Goal: Find specific page/section: Find specific page/section

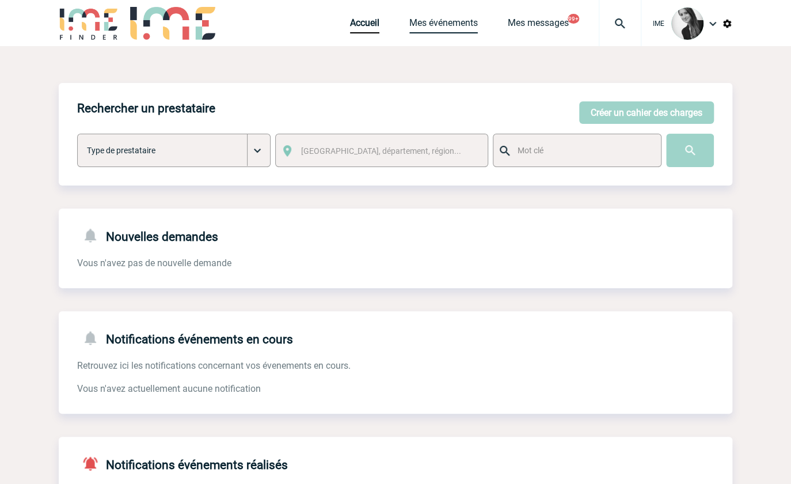
click at [468, 25] on link "Mes événements" at bounding box center [443, 25] width 69 height 16
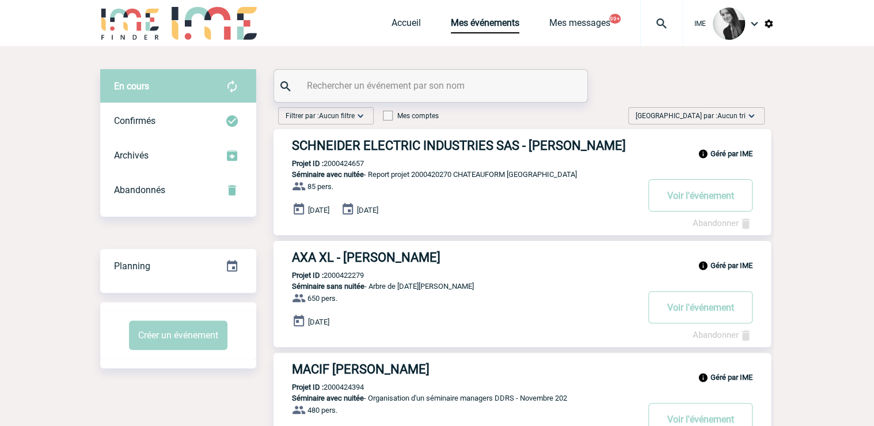
drag, startPoint x: 717, startPoint y: 111, endPoint x: 725, endPoint y: 157, distance: 46.7
click at [717, 111] on span "[GEOGRAPHIC_DATA] par : Aucun tri" at bounding box center [691, 116] width 110 height 12
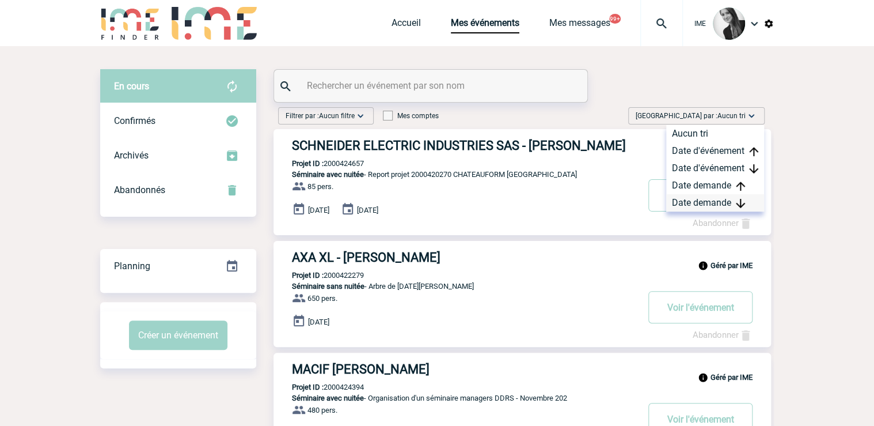
click at [718, 199] on div "Date demande" at bounding box center [715, 202] width 98 height 17
